Goal: Information Seeking & Learning: Learn about a topic

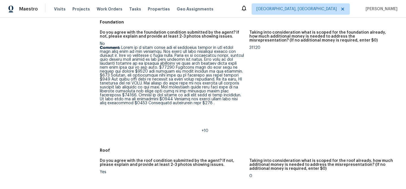
scroll to position [233, 0]
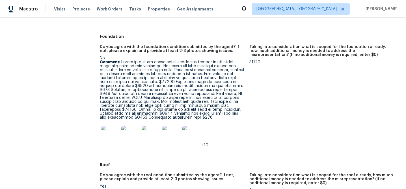
click at [116, 130] on img at bounding box center [110, 135] width 18 height 18
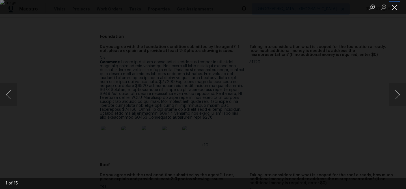
click at [393, 9] on button "Close lightbox" at bounding box center [394, 7] width 11 height 10
click at [400, 97] on button "Next image" at bounding box center [397, 94] width 17 height 23
click at [399, 95] on button "Next image" at bounding box center [397, 94] width 17 height 23
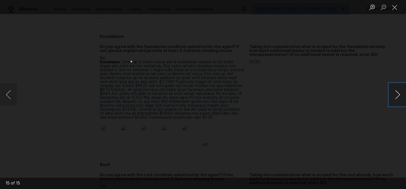
click at [399, 95] on button "Next image" at bounding box center [397, 94] width 17 height 23
click at [398, 93] on button "Next image" at bounding box center [397, 94] width 17 height 23
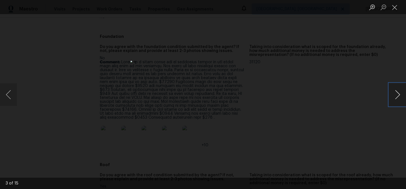
click at [398, 93] on button "Next image" at bounding box center [397, 94] width 17 height 23
click at [10, 94] on button "Previous image" at bounding box center [8, 94] width 17 height 23
click at [395, 98] on button "Next image" at bounding box center [397, 94] width 17 height 23
click at [400, 95] on button "Next image" at bounding box center [397, 94] width 17 height 23
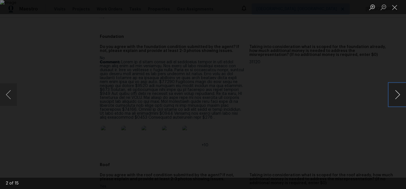
click at [400, 95] on button "Next image" at bounding box center [397, 94] width 17 height 23
click at [394, 7] on button "Close lightbox" at bounding box center [394, 7] width 11 height 10
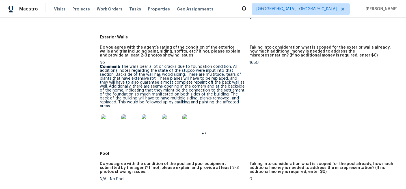
scroll to position [405, 0]
